Goal: Find specific fact: Find specific fact

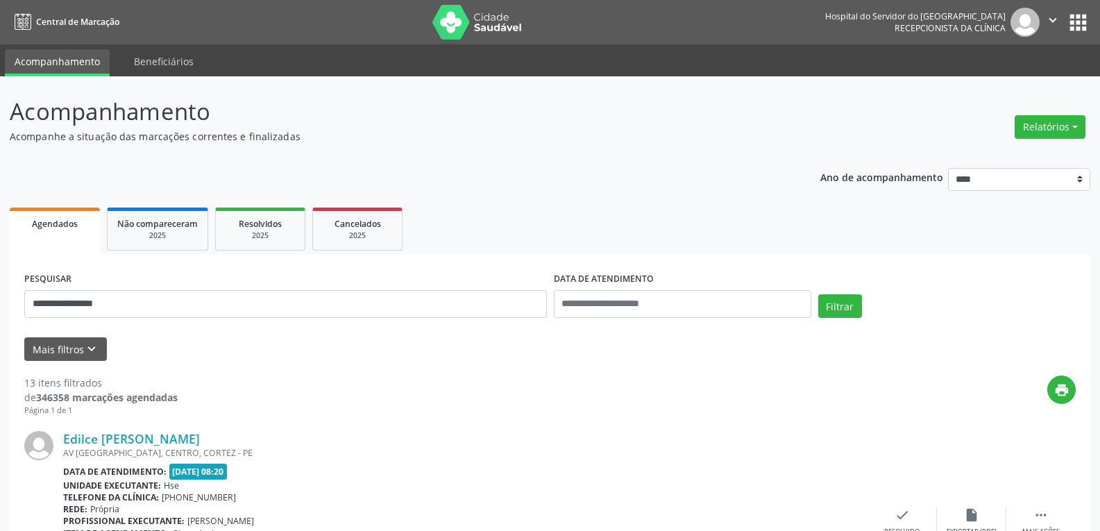
type input "**********"
click at [818, 294] on button "Filtrar" at bounding box center [840, 306] width 44 height 24
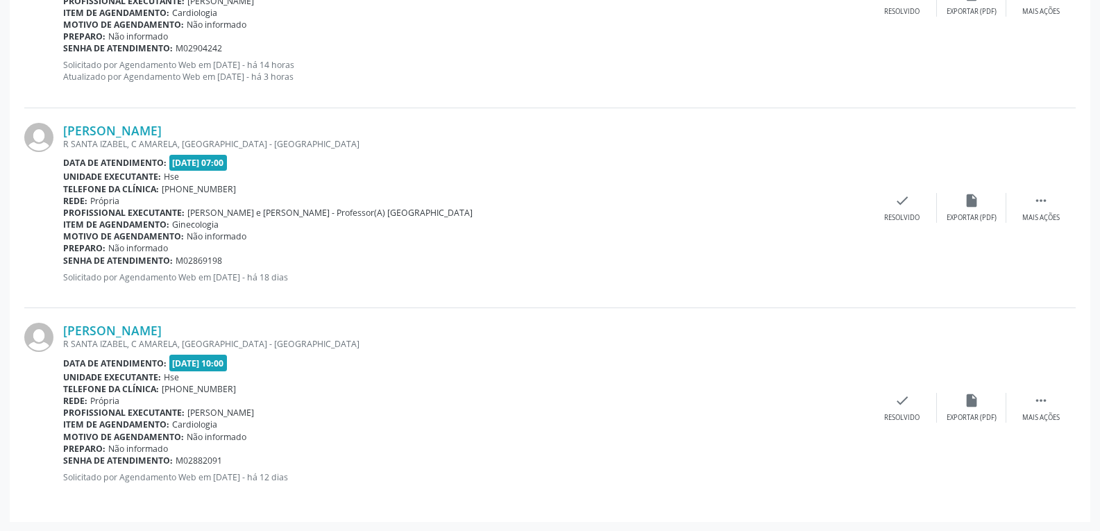
scroll to position [2641, 0]
click at [142, 332] on link "[PERSON_NAME]" at bounding box center [112, 329] width 99 height 15
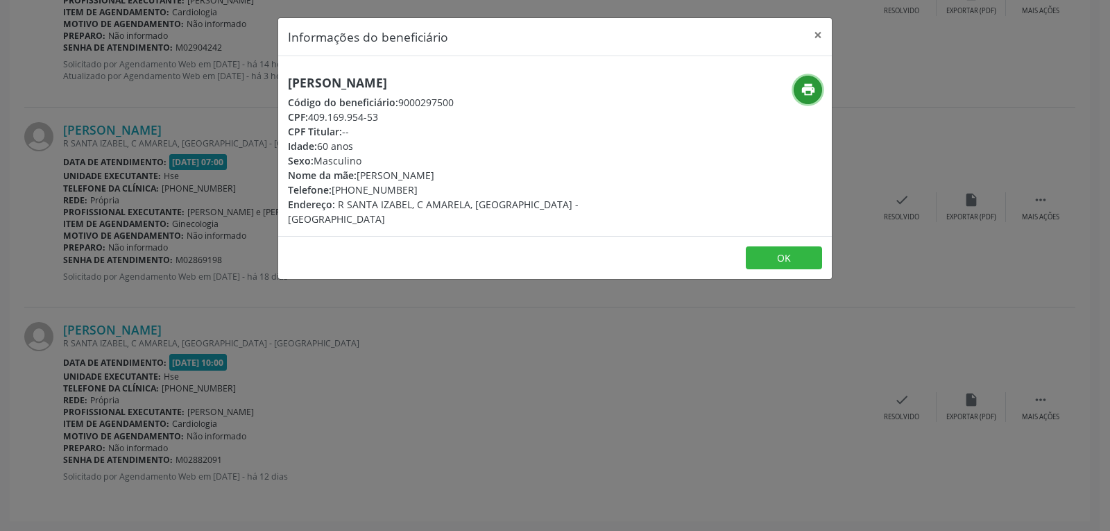
click at [809, 89] on icon "print" at bounding box center [808, 89] width 15 height 15
drag, startPoint x: 310, startPoint y: 115, endPoint x: 438, endPoint y: 120, distance: 127.8
click at [438, 120] on div "CPF: 409.169.954-53" at bounding box center [463, 117] width 350 height 15
copy div "409.169.954-53"
drag, startPoint x: 351, startPoint y: 187, endPoint x: 437, endPoint y: 187, distance: 85.4
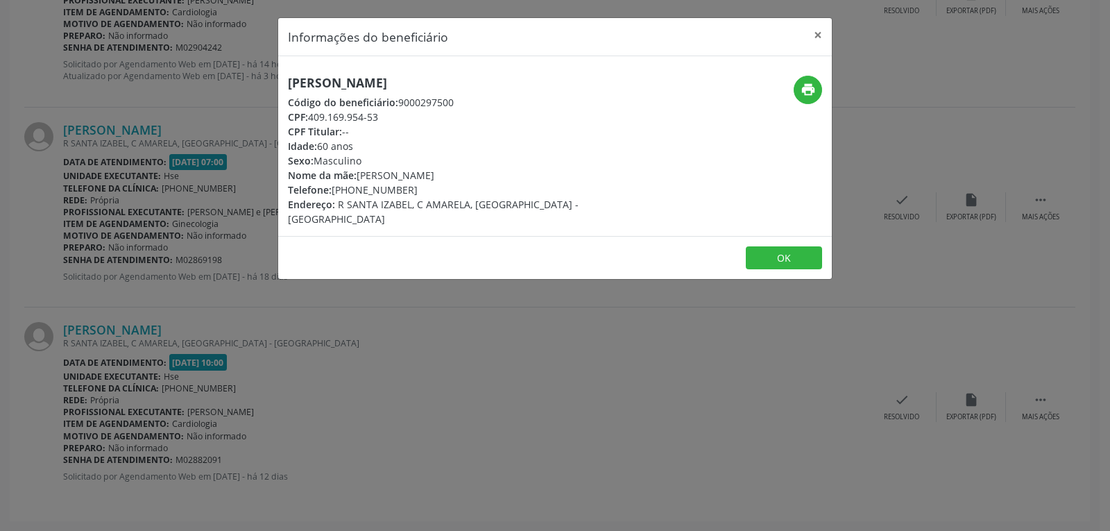
click at [437, 187] on div "Telefone: [PHONE_NUMBER]" at bounding box center [463, 190] width 350 height 15
click at [825, 37] on button "×" at bounding box center [818, 35] width 28 height 34
